Goal: Find specific page/section: Find specific page/section

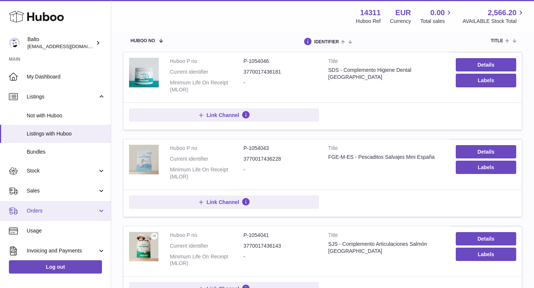
click at [51, 216] on link "Orders" at bounding box center [55, 211] width 111 height 20
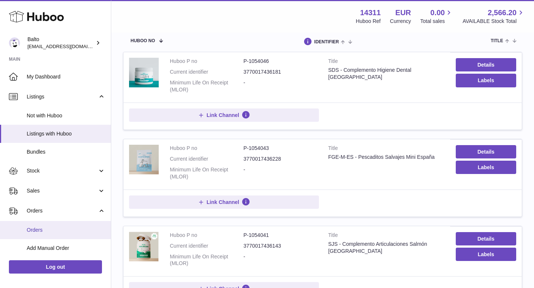
click at [51, 230] on span "Orders" at bounding box center [66, 230] width 79 height 7
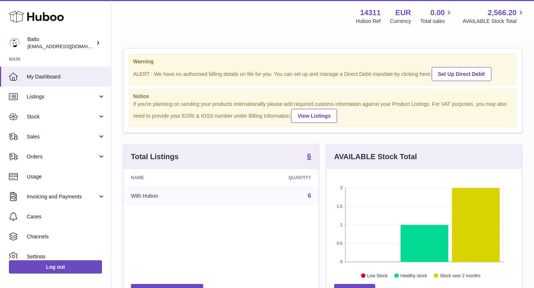
scroll to position [116, 195]
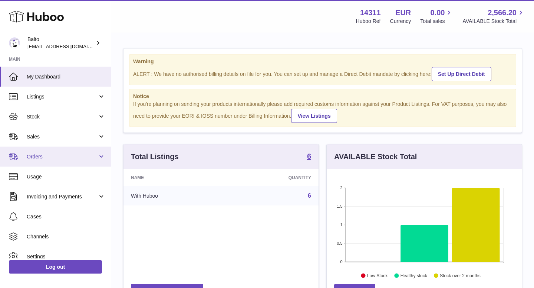
click at [56, 154] on span "Orders" at bounding box center [62, 156] width 71 height 7
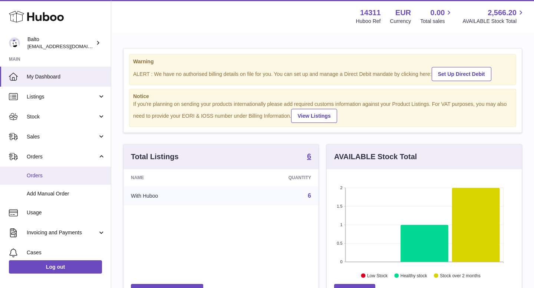
click at [46, 173] on span "Orders" at bounding box center [66, 175] width 79 height 7
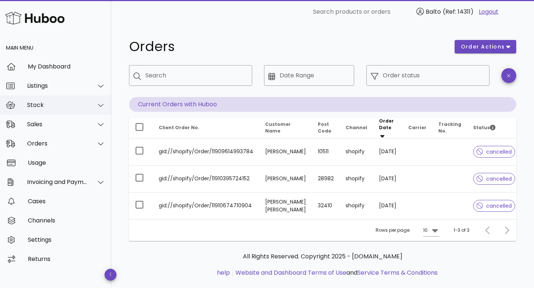
click at [51, 102] on div "Stock" at bounding box center [57, 105] width 60 height 7
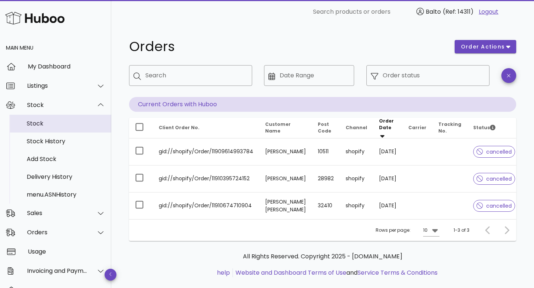
click at [40, 122] on div "Stock" at bounding box center [66, 123] width 79 height 7
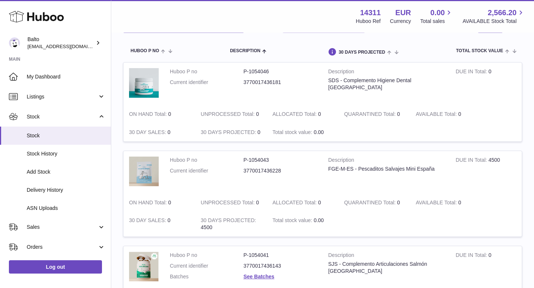
scroll to position [66, 0]
